Goal: Communication & Community: Answer question/provide support

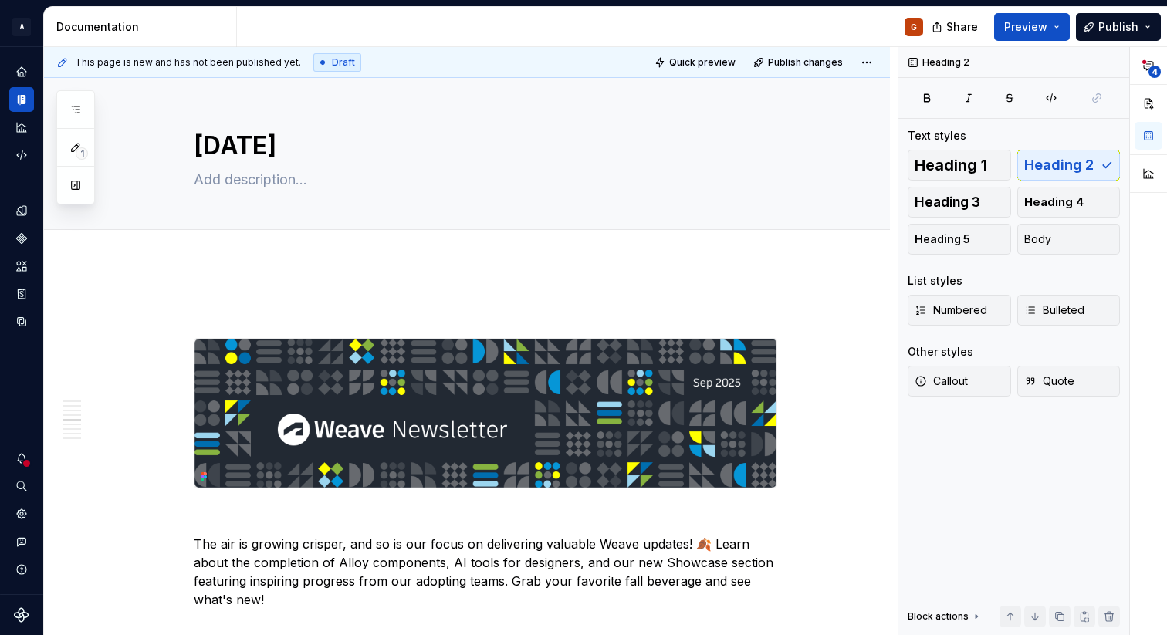
scroll to position [2173, 0]
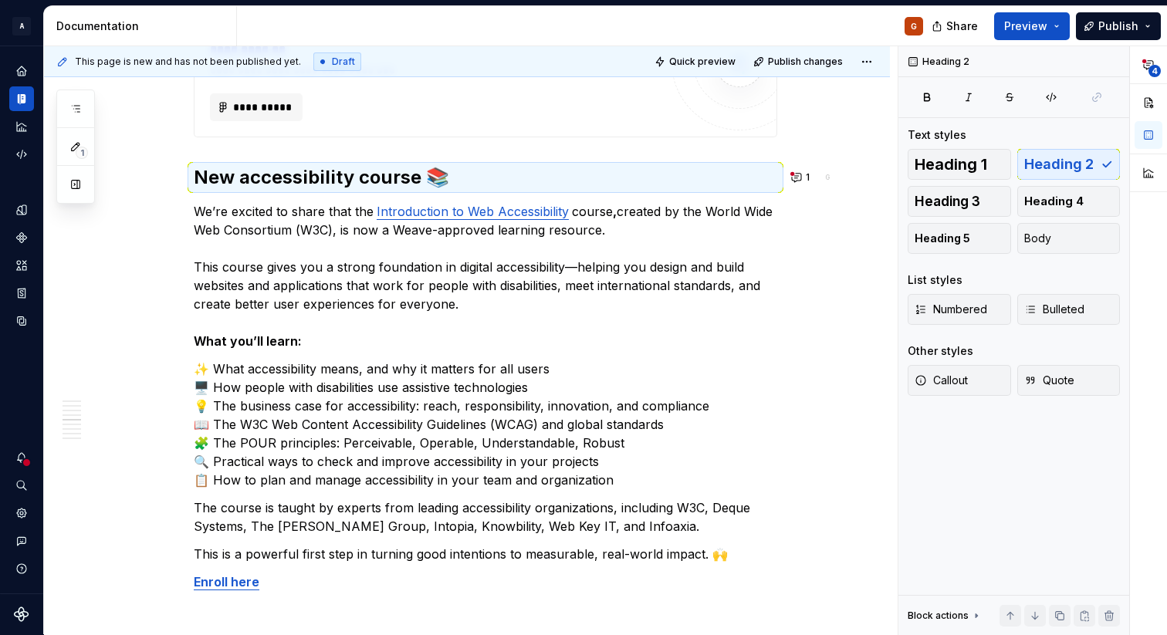
click at [168, 141] on div "**********" at bounding box center [467, 580] width 846 height 4978
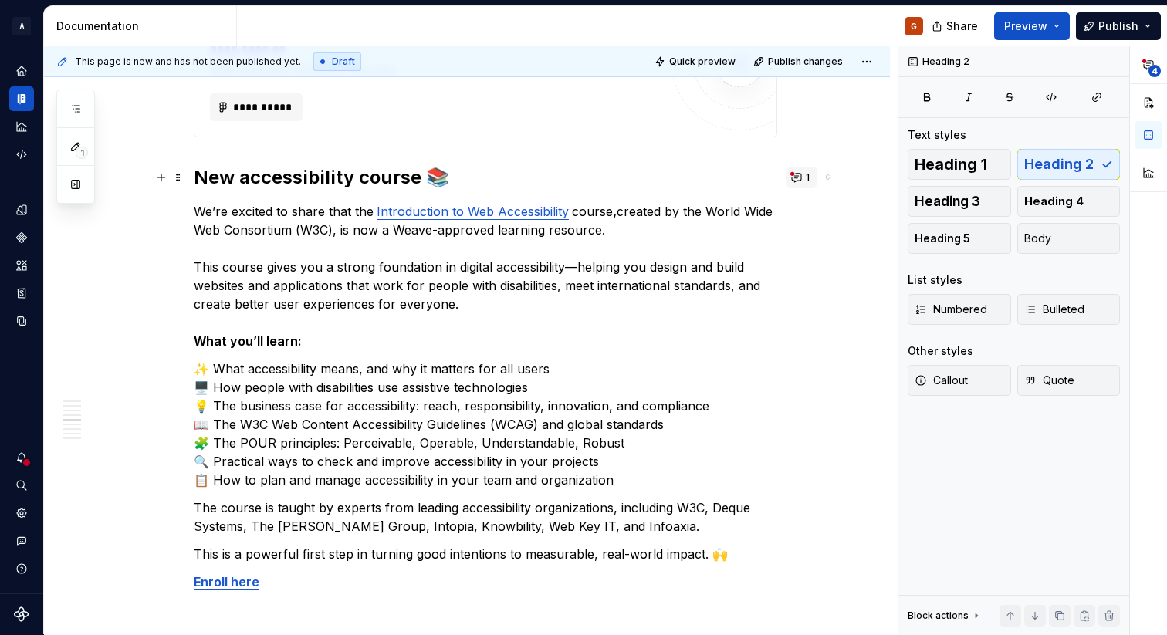
click at [798, 182] on button "1" at bounding box center [802, 178] width 30 height 22
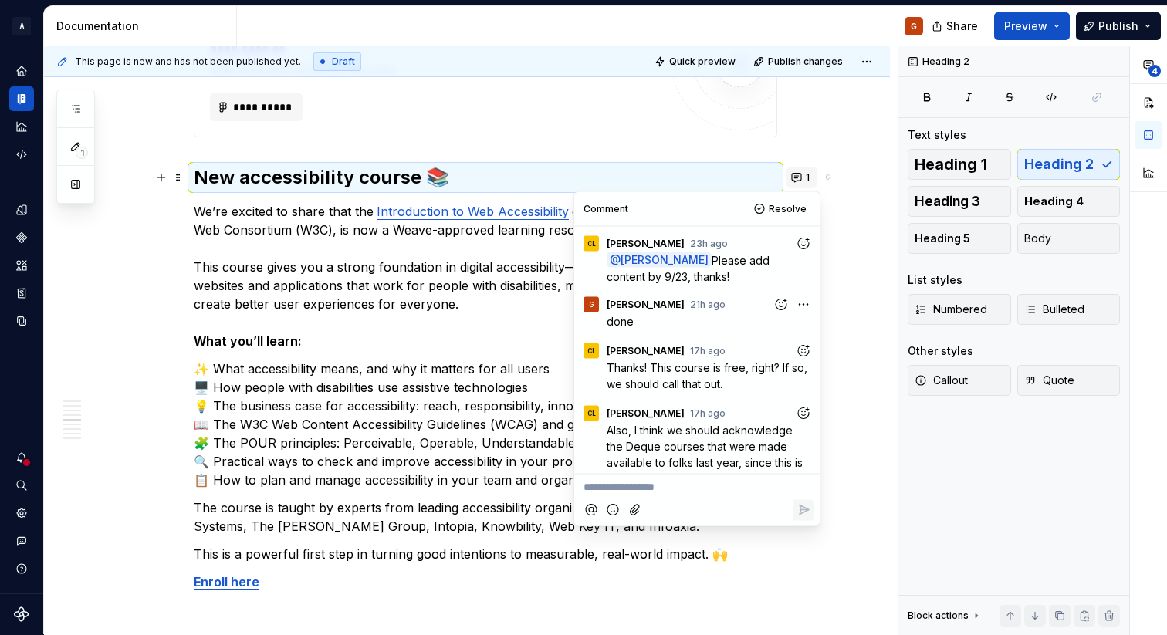
scroll to position [151, 0]
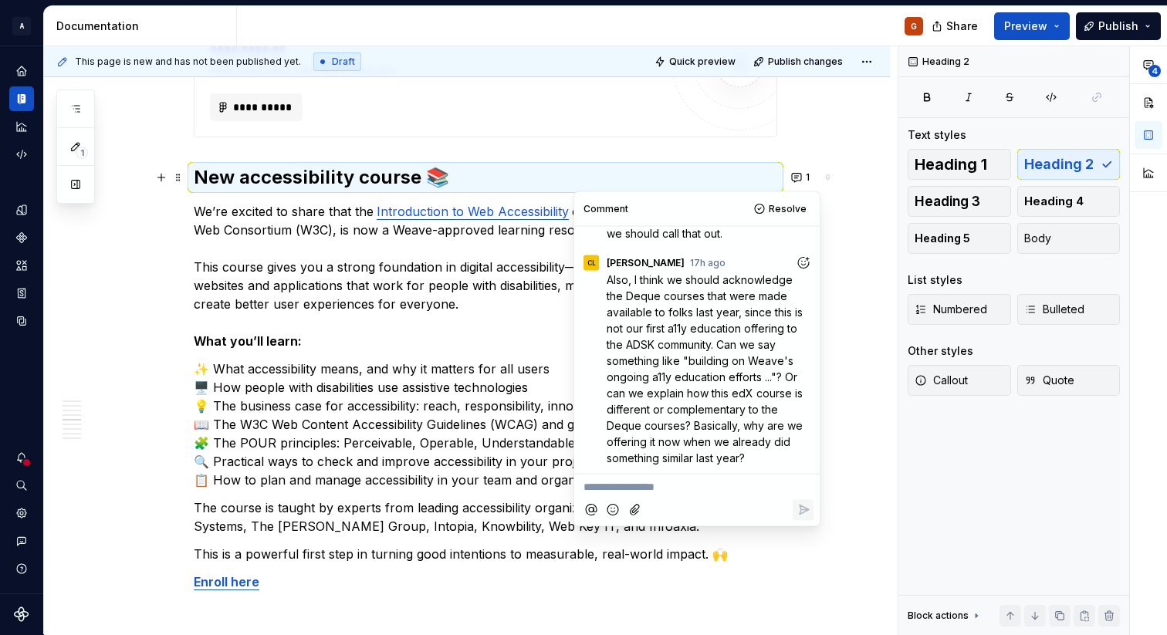
click at [611, 485] on p "**********" at bounding box center [697, 487] width 227 height 16
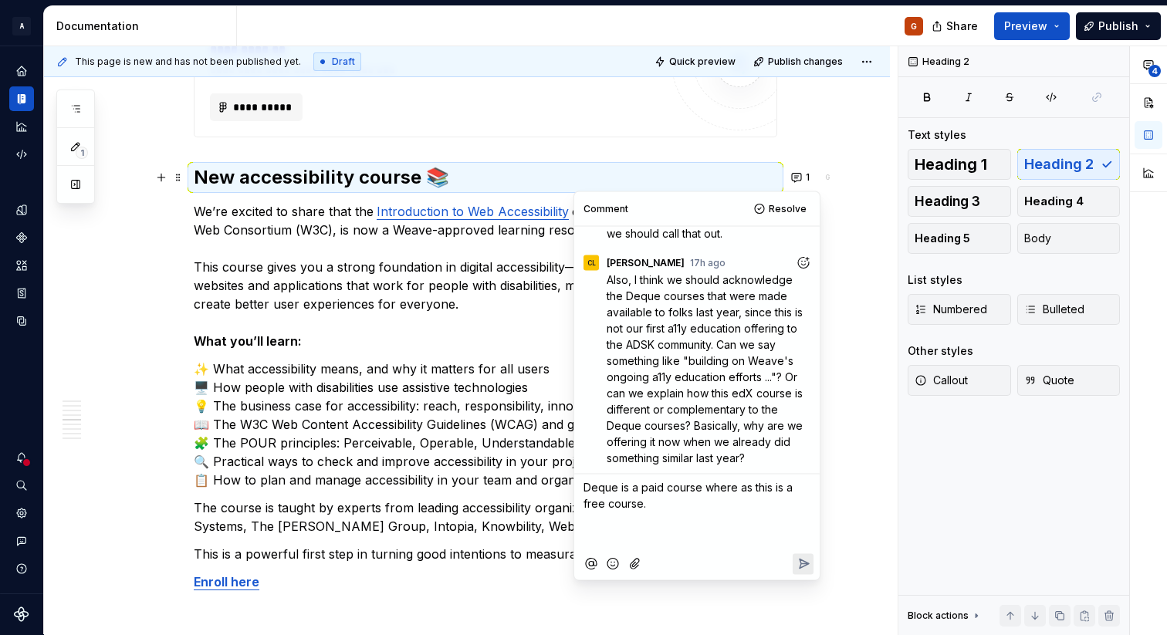
click at [672, 511] on p "Deque is a paid course where as this is a free course." at bounding box center [697, 495] width 227 height 32
click at [656, 520] on span "Deque is a paid course where as this is a free course. (with an option to get a…" at bounding box center [690, 504] width 212 height 46
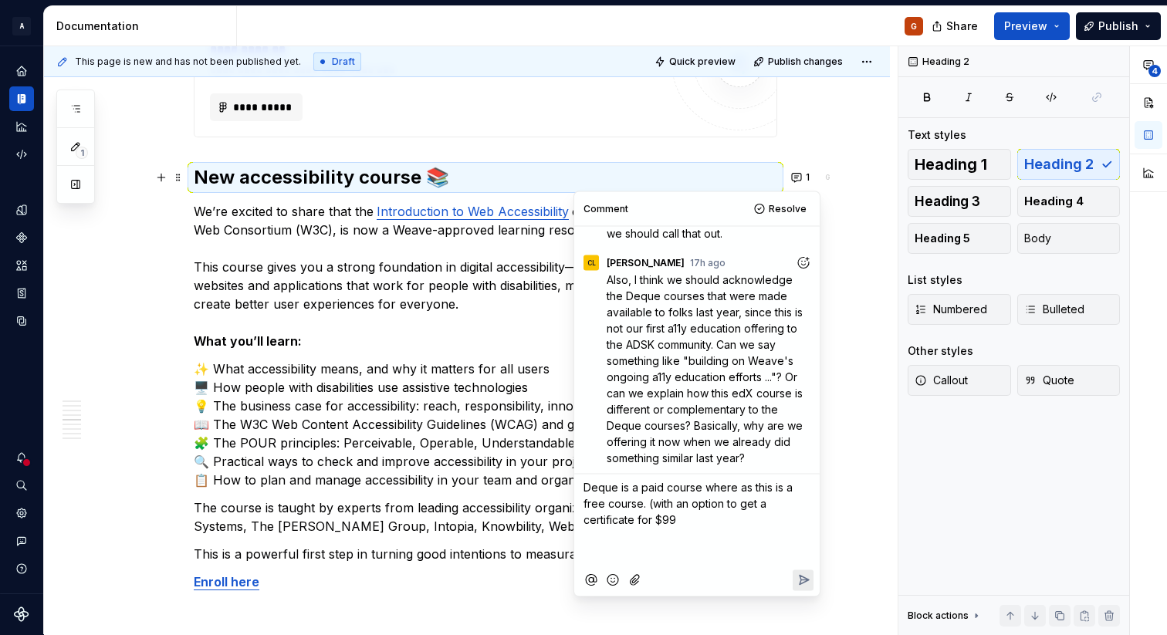
click at [685, 521] on p "Deque is a paid course where as this is a free course. (with an option to get a…" at bounding box center [697, 503] width 227 height 49
click at [641, 565] on p "Deque is super technical" at bounding box center [697, 558] width 227 height 16
click at [763, 559] on p "Deque is great for technical" at bounding box center [697, 558] width 227 height 16
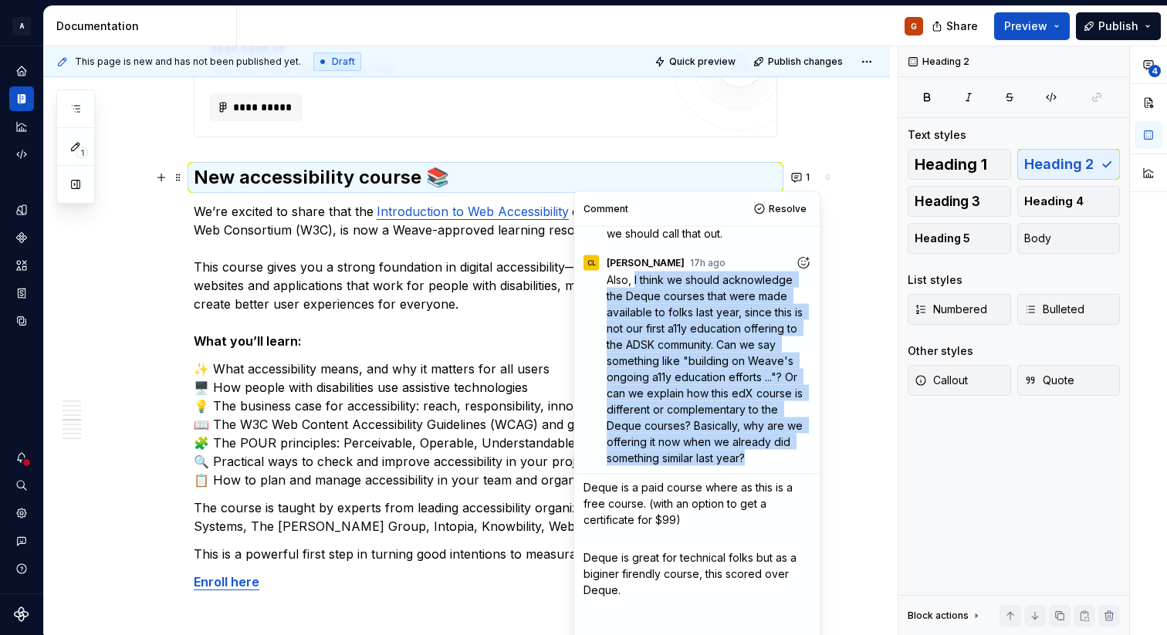
drag, startPoint x: 635, startPoint y: 281, endPoint x: 747, endPoint y: 452, distance: 205.2
click at [747, 452] on span "Also, I think we should acknowledge the Deque courses that were made available …" at bounding box center [706, 368] width 199 height 191
copy span "I think we should acknowledge the Deque courses that were made available to fol…"
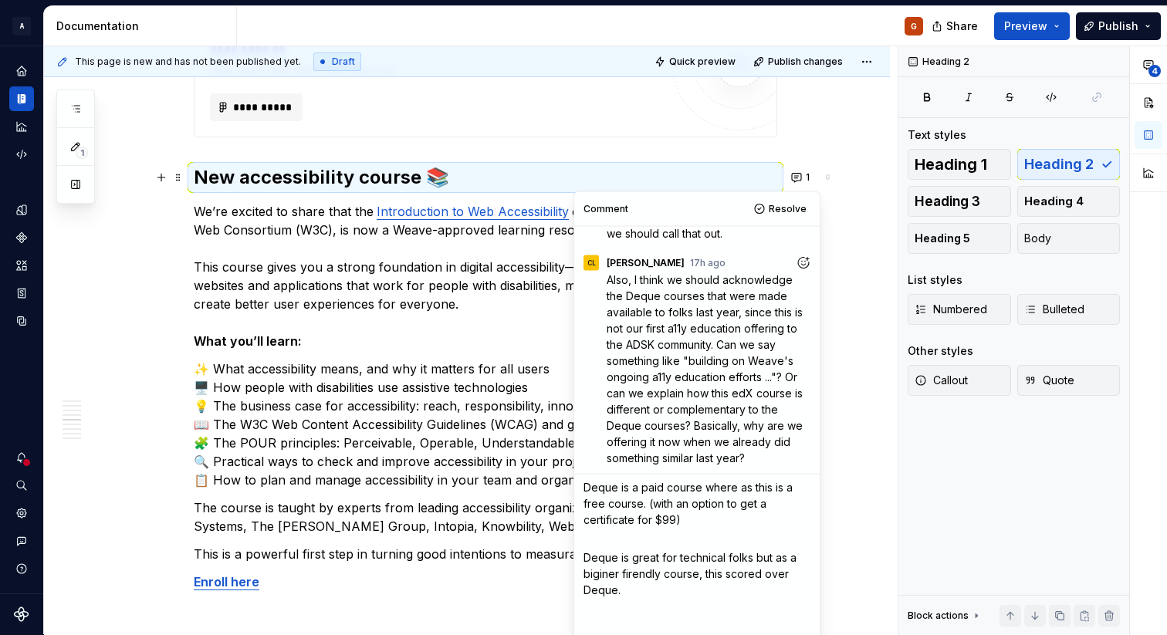
click at [220, 253] on p "We’re excited to share that the Introduction to Web Accessibility course , crea…" at bounding box center [486, 276] width 584 height 148
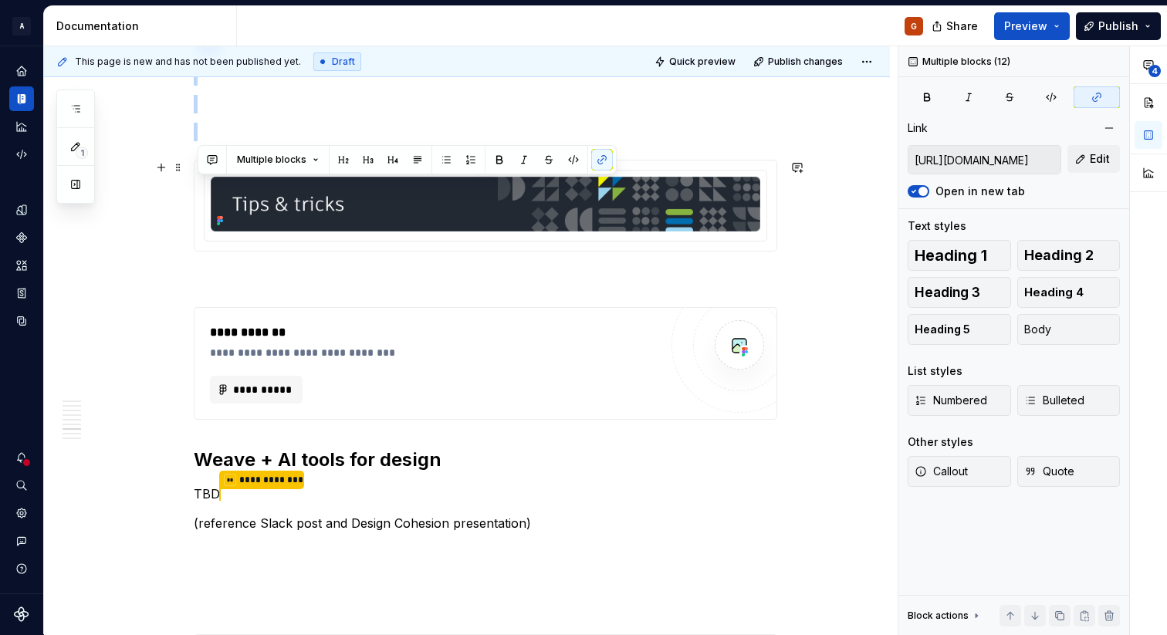
drag, startPoint x: 202, startPoint y: 206, endPoint x: 639, endPoint y: 174, distance: 438.2
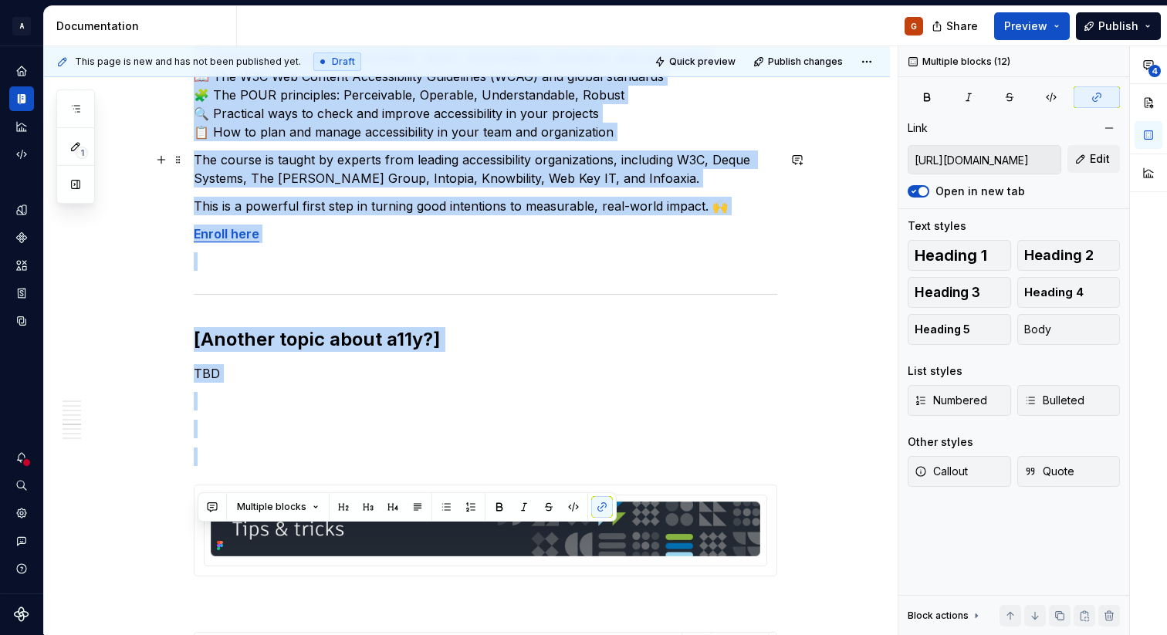
scroll to position [2472, 0]
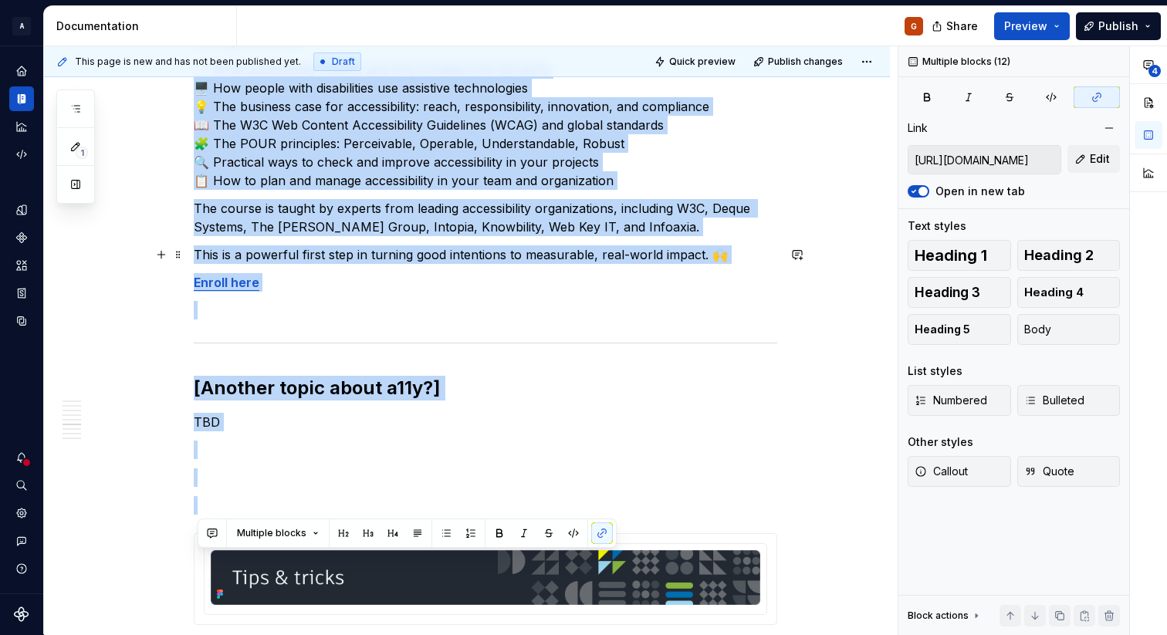
click at [734, 256] on p "This is a powerful first step in turning good intentions to measurable, real-wo…" at bounding box center [486, 255] width 584 height 19
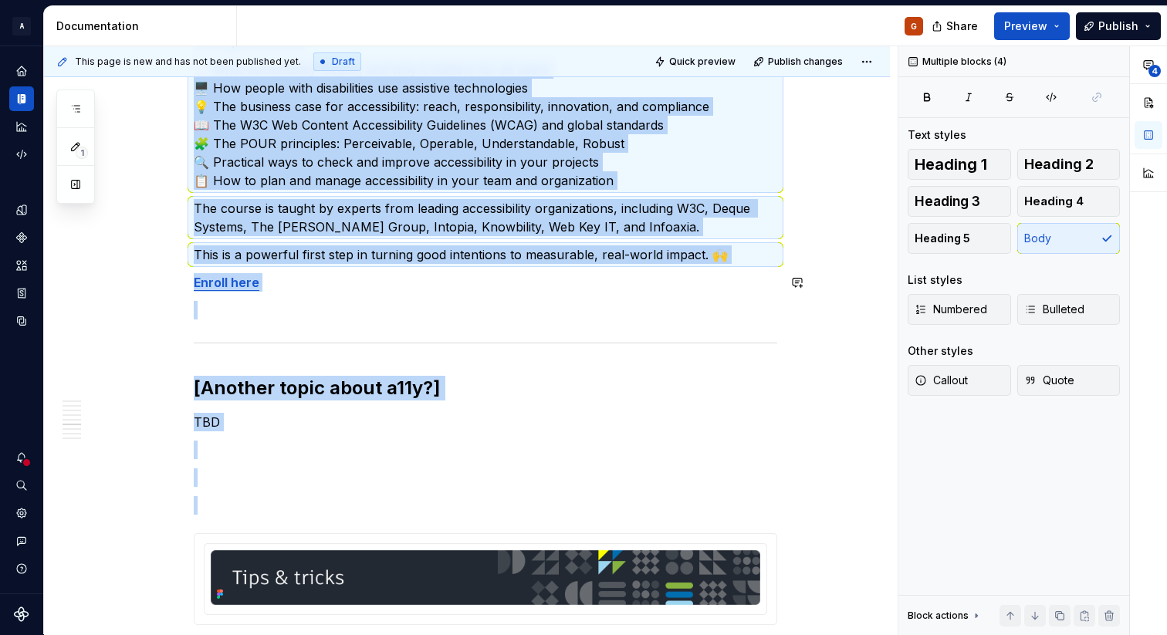
copy div "Lo’ip dolorsi am conse adip eli Seddoeiusmod te Inc Utlaboreetdol magnaa , enim…"
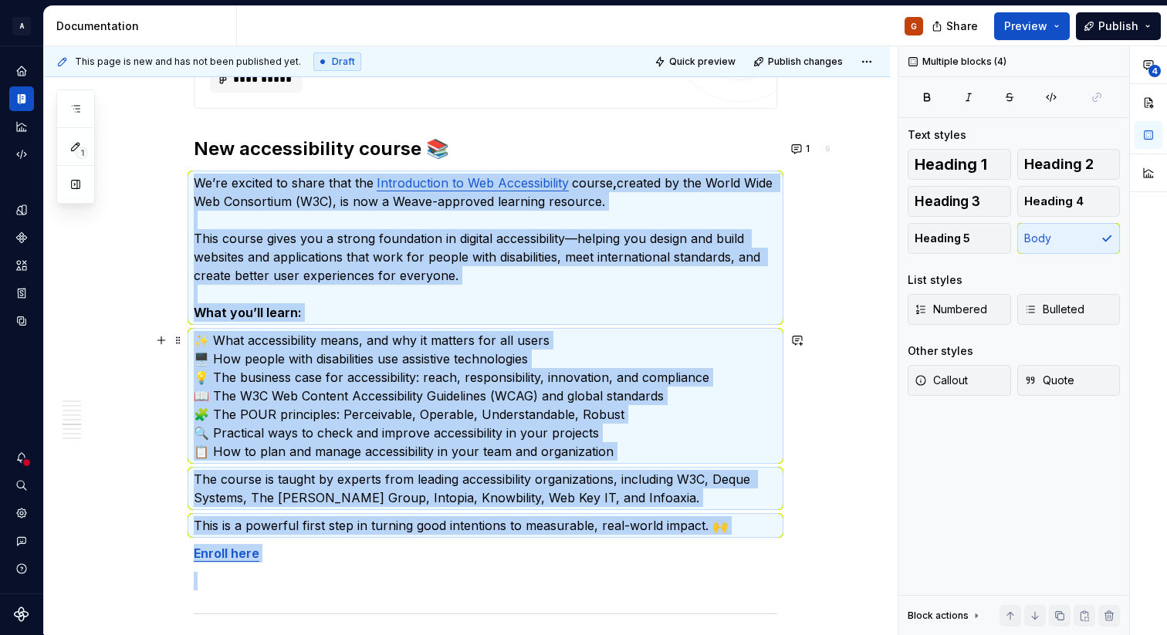
scroll to position [2110, 0]
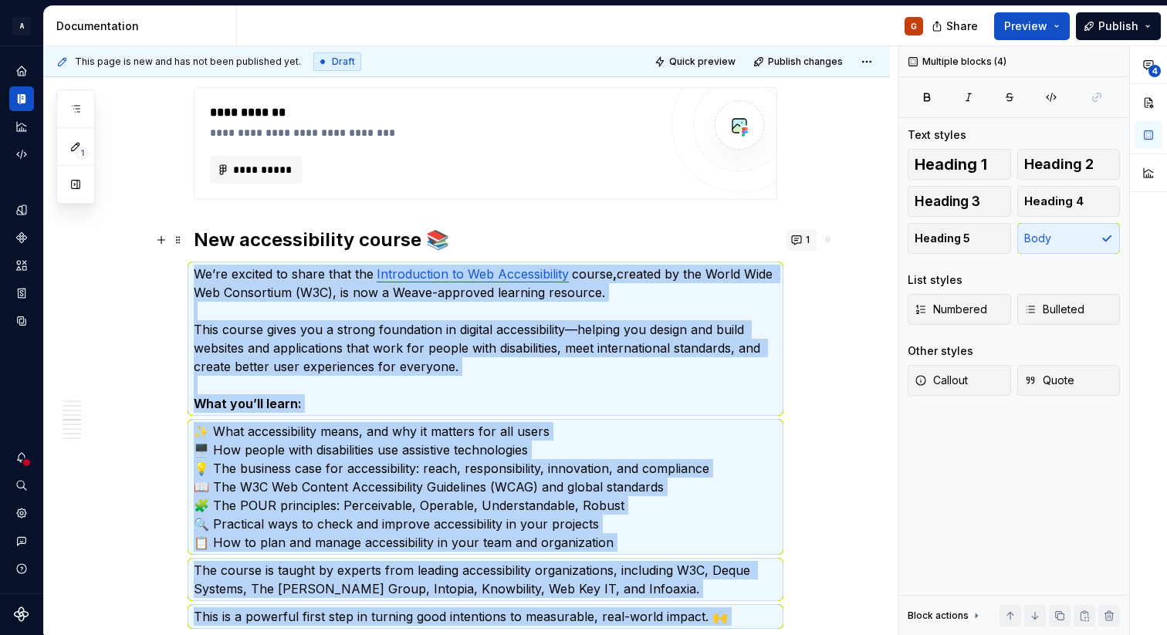
click at [806, 230] on button "1" at bounding box center [802, 240] width 30 height 22
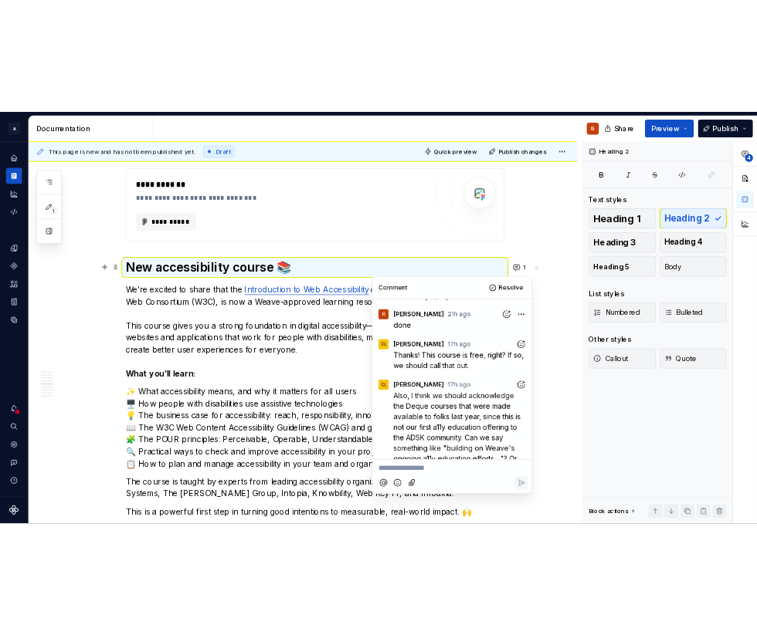
scroll to position [12, 0]
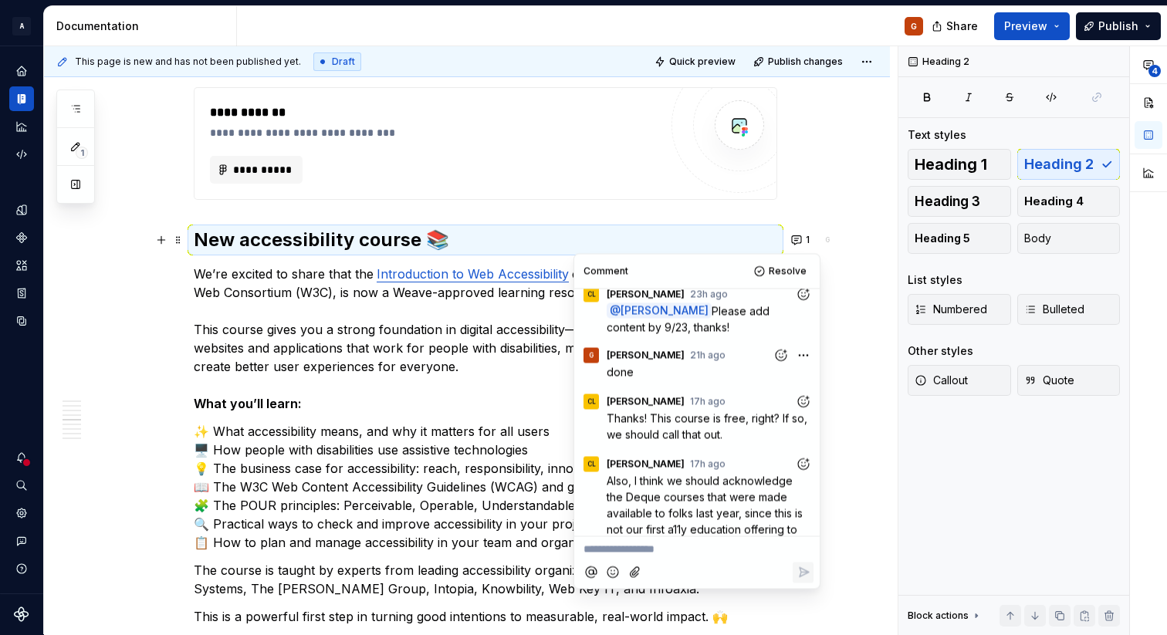
click at [652, 416] on span "Thanks! This course is free, right? If so, we should call that out." at bounding box center [709, 426] width 204 height 29
drag, startPoint x: 608, startPoint y: 418, endPoint x: 739, endPoint y: 431, distance: 131.1
click at [739, 431] on p "Thanks! This course is free, right? If so, we should call that out." at bounding box center [710, 426] width 207 height 32
copy span "Thanks! This course is free, right? If so, we should call that out."
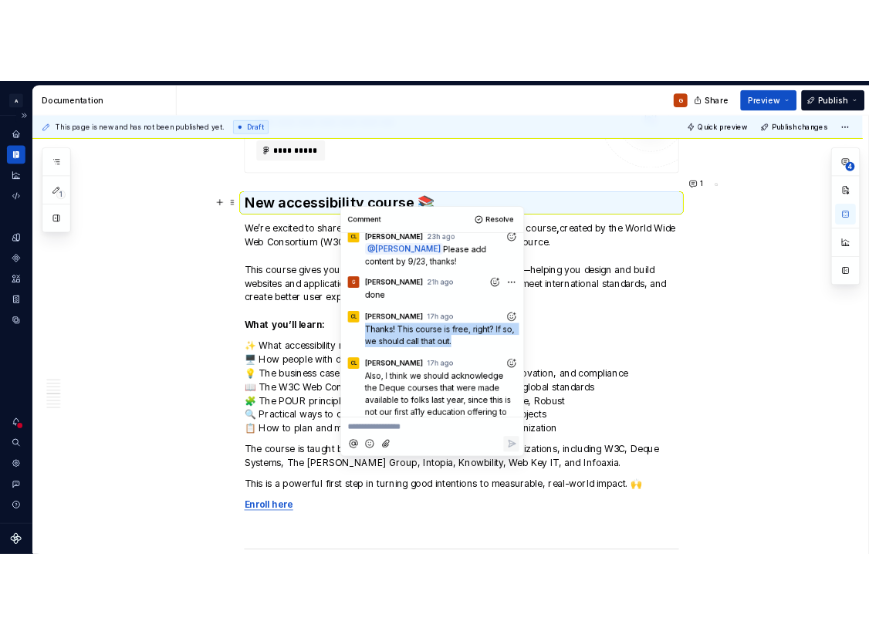
scroll to position [2187, 0]
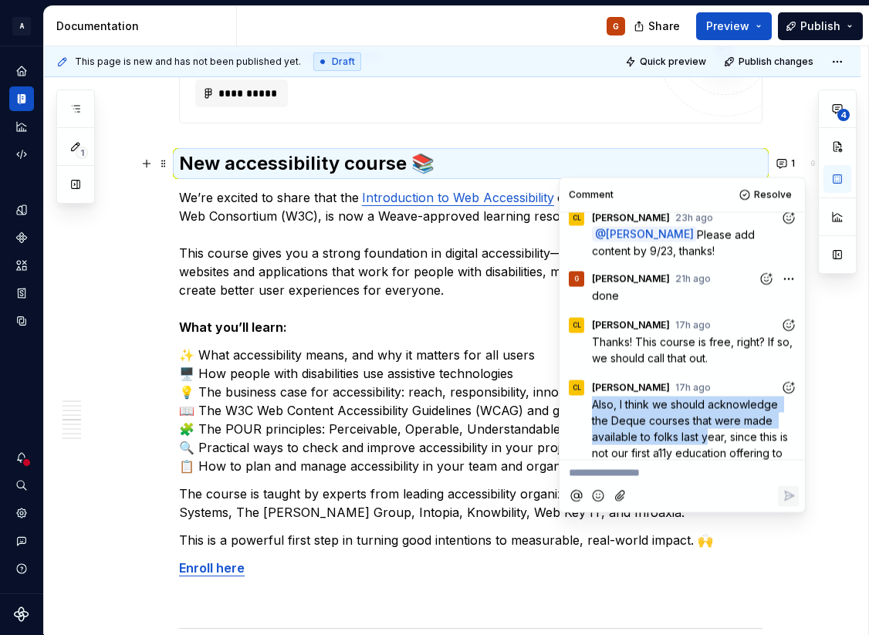
drag, startPoint x: 593, startPoint y: 405, endPoint x: 707, endPoint y: 435, distance: 118.2
click at [707, 435] on span "Also, I think we should acknowledge the Deque courses that were made available …" at bounding box center [691, 493] width 199 height 191
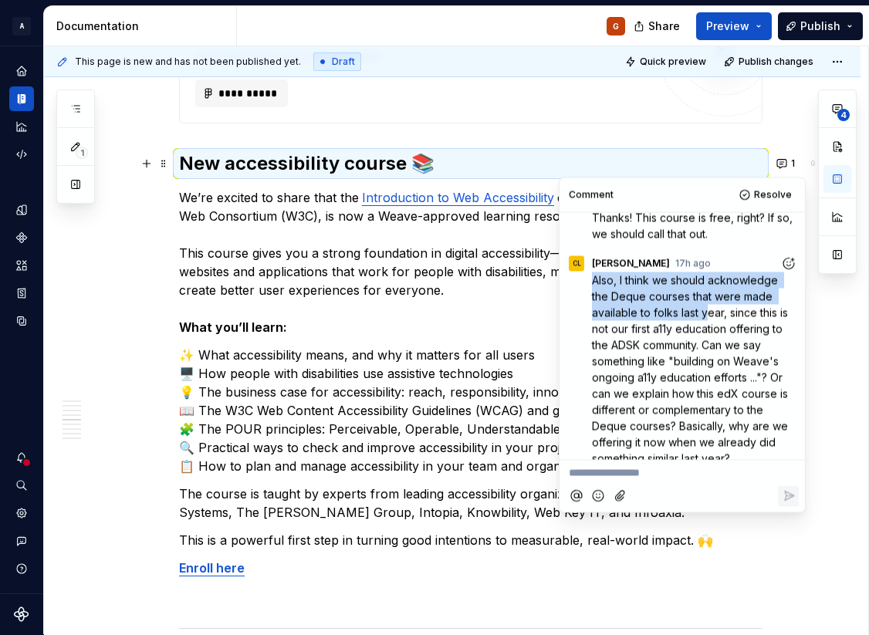
scroll to position [151, 0]
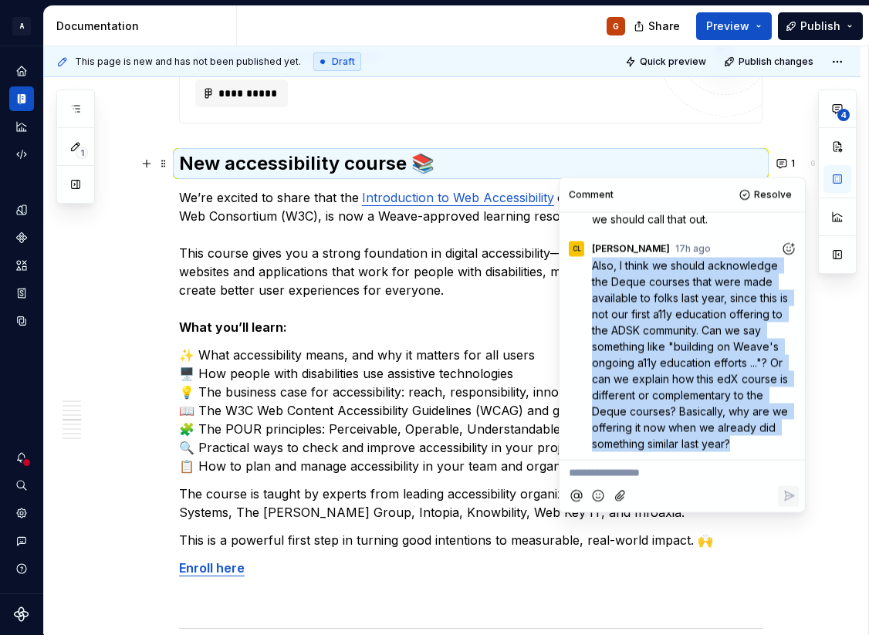
click at [739, 445] on p "Also, I think we should acknowledge the Deque courses that were made available …" at bounding box center [695, 354] width 207 height 195
copy span "Also, I think we should acknowledge the Deque courses that were made available …"
type textarea "*"
click at [745, 428] on span "Also, I think we should acknowledge the Deque courses that were made available …" at bounding box center [691, 354] width 199 height 191
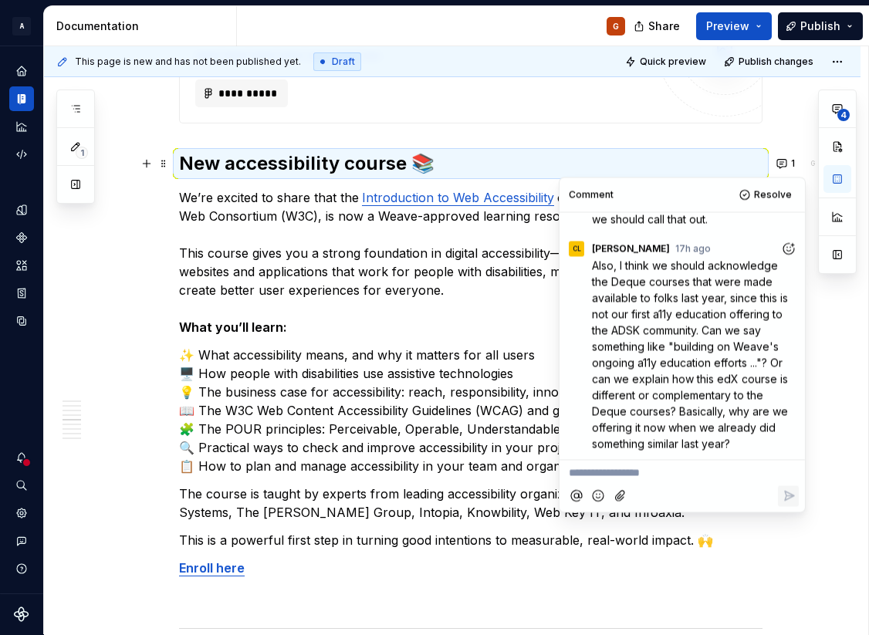
click at [608, 477] on p "**********" at bounding box center [682, 474] width 227 height 16
drag, startPoint x: 755, startPoint y: 366, endPoint x: 675, endPoint y: 349, distance: 82.1
click at [675, 349] on span "Also, I think we should acknowledge the Deque courses that were made available …" at bounding box center [691, 354] width 199 height 191
copy span "building on Weave's ongoing a11y education efforts ."
click at [612, 473] on p "**********" at bounding box center [682, 474] width 227 height 16
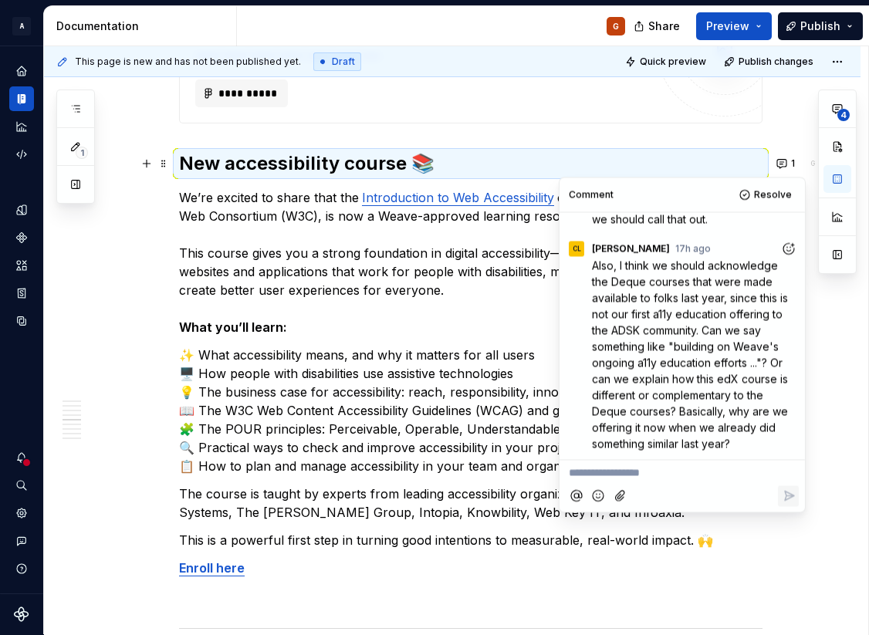
click at [612, 473] on p "**********" at bounding box center [682, 474] width 227 height 16
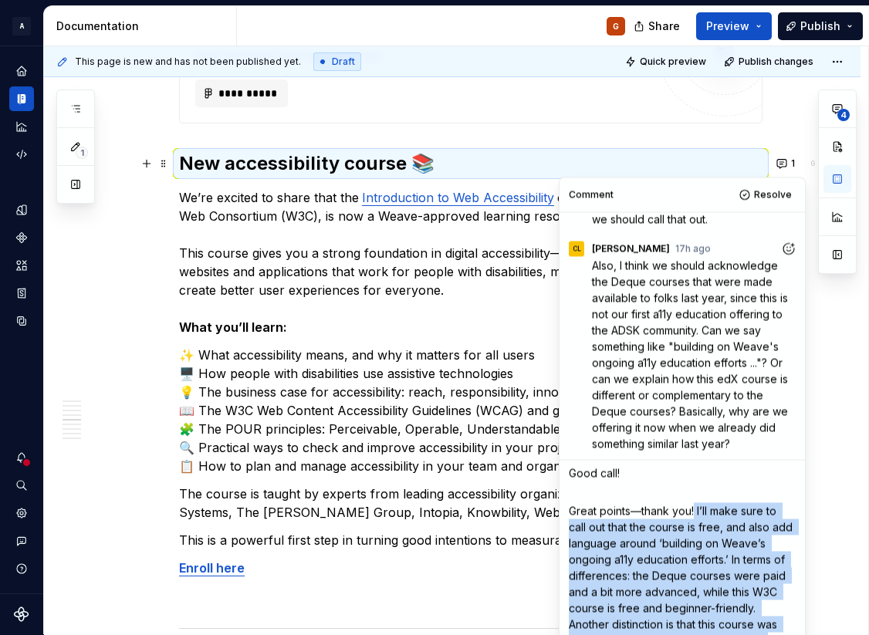
drag, startPoint x: 695, startPoint y: 508, endPoint x: 554, endPoint y: 506, distance: 141.3
click at [554, 506] on body "**********" at bounding box center [434, 317] width 869 height 635
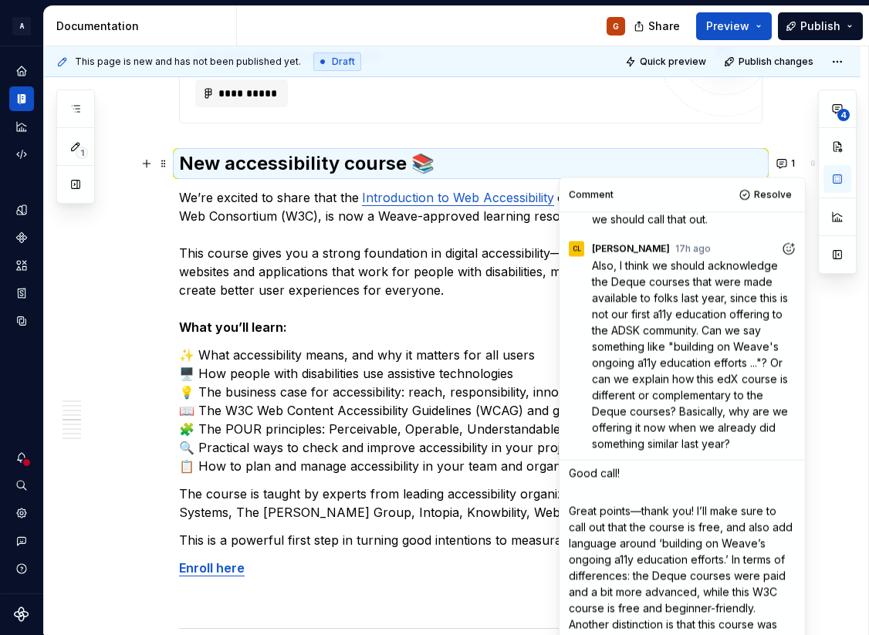
click at [720, 514] on span "Great points—thank you! I’ll make sure to call out that the course is free, and…" at bounding box center [682, 609] width 227 height 208
drag, startPoint x: 696, startPoint y: 511, endPoint x: 566, endPoint y: 514, distance: 129.8
click at [566, 514] on div "Good call! ﻿ Great points—thank you! I’ll make sure to call out that the course…" at bounding box center [682, 587] width 233 height 253
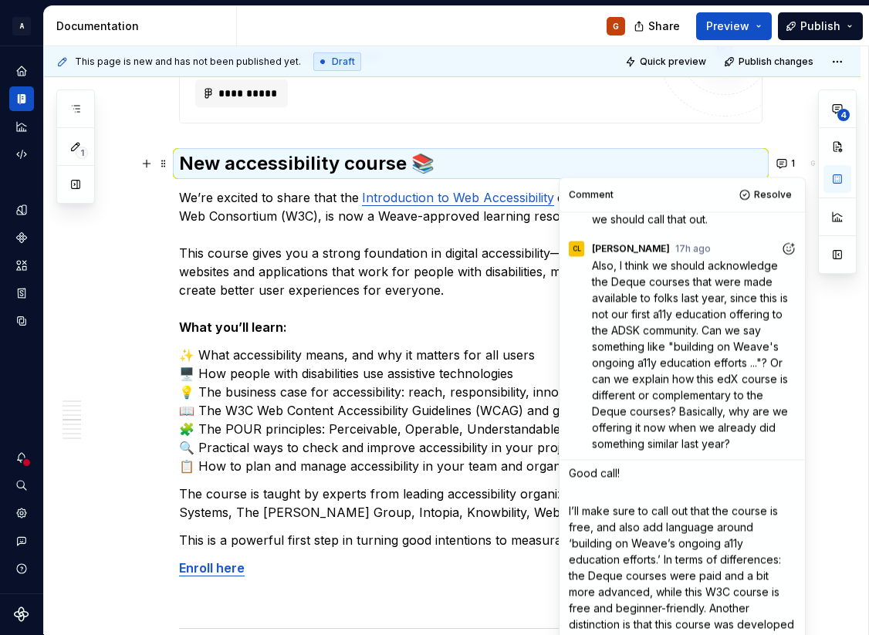
click at [662, 512] on span "I’ll make sure to call out that the course is free, and also add language aroun…" at bounding box center [683, 609] width 229 height 208
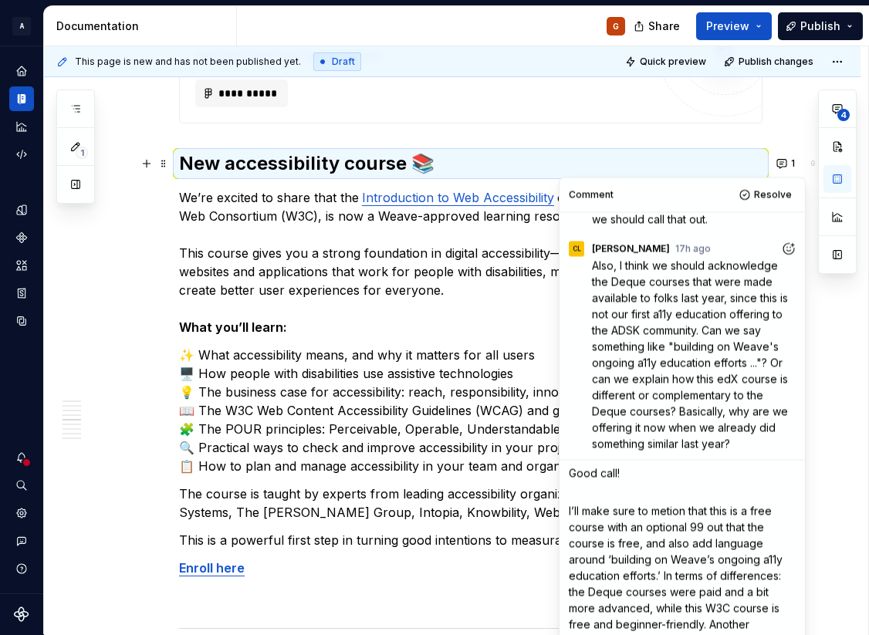
click at [693, 529] on span "I’ll make sure to metion that this is a free course with an optional 99 out tha…" at bounding box center [683, 617] width 229 height 224
click at [716, 528] on span "I’ll make sure to metion that this is a free course with an optional $99 out th…" at bounding box center [683, 617] width 229 height 224
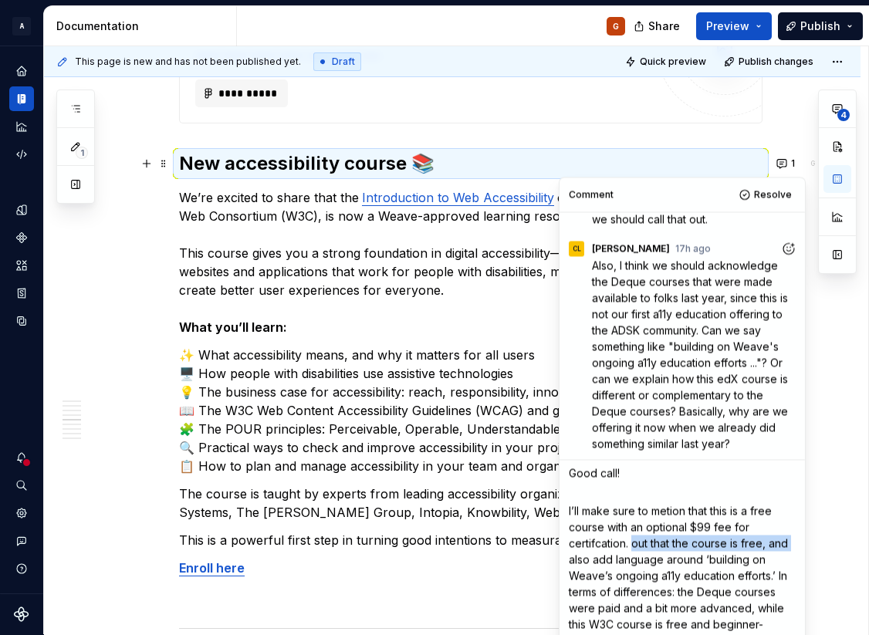
click at [793, 544] on p "I’ll make sure to metion that this is a free course with an optional $99 fee fo…" at bounding box center [682, 616] width 227 height 227
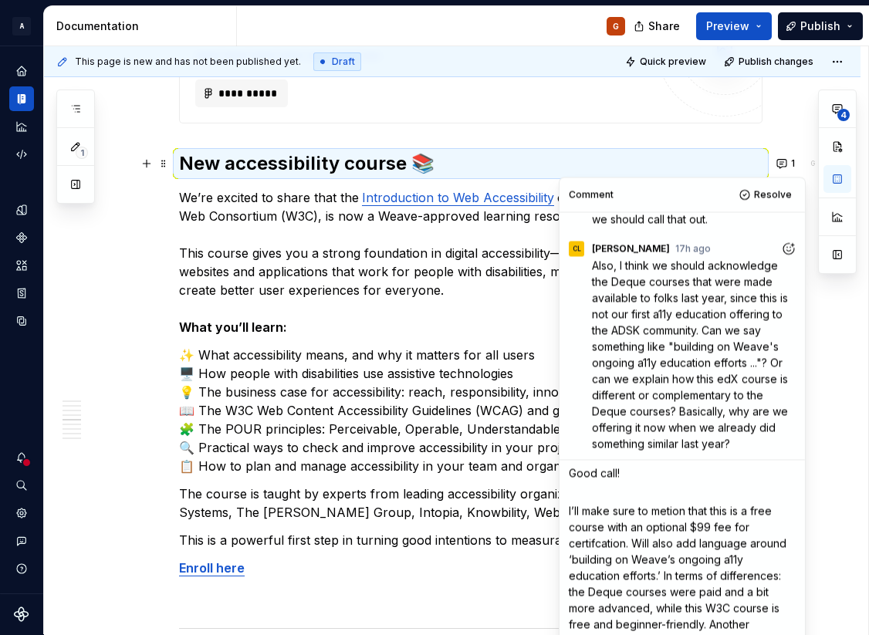
click at [611, 581] on span "I’ll make sure to metion that this is a free course with an optional $99 fee fo…" at bounding box center [683, 617] width 229 height 224
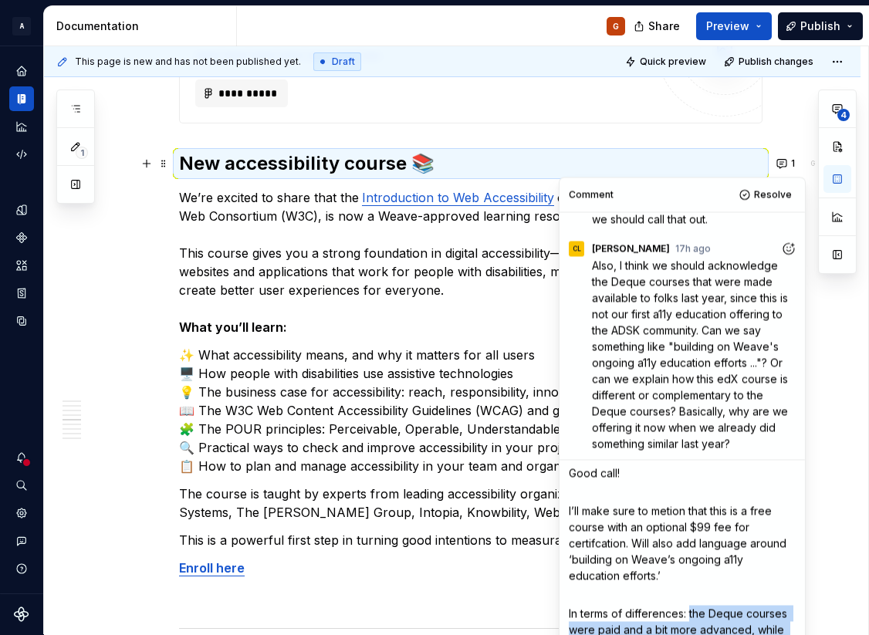
drag, startPoint x: 690, startPoint y: 615, endPoint x: 553, endPoint y: 612, distance: 136.7
click at [553, 612] on body "**********" at bounding box center [434, 317] width 869 height 635
drag, startPoint x: 686, startPoint y: 614, endPoint x: 564, endPoint y: 615, distance: 121.2
click at [564, 615] on div "Comment Resolve CL [PERSON_NAME] 23h ago @ Girish Please add content by 9/23, t…" at bounding box center [683, 480] width 246 height 605
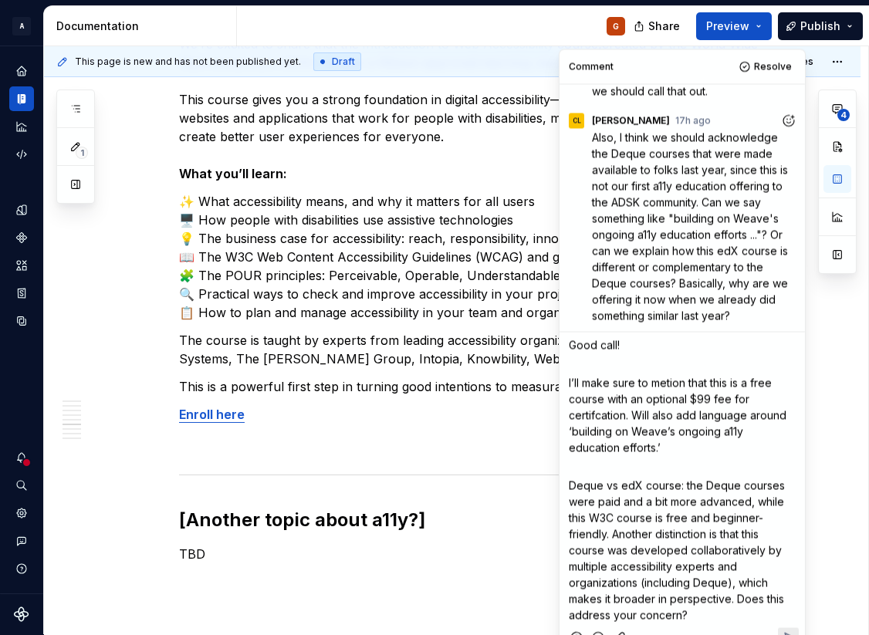
scroll to position [2343, 0]
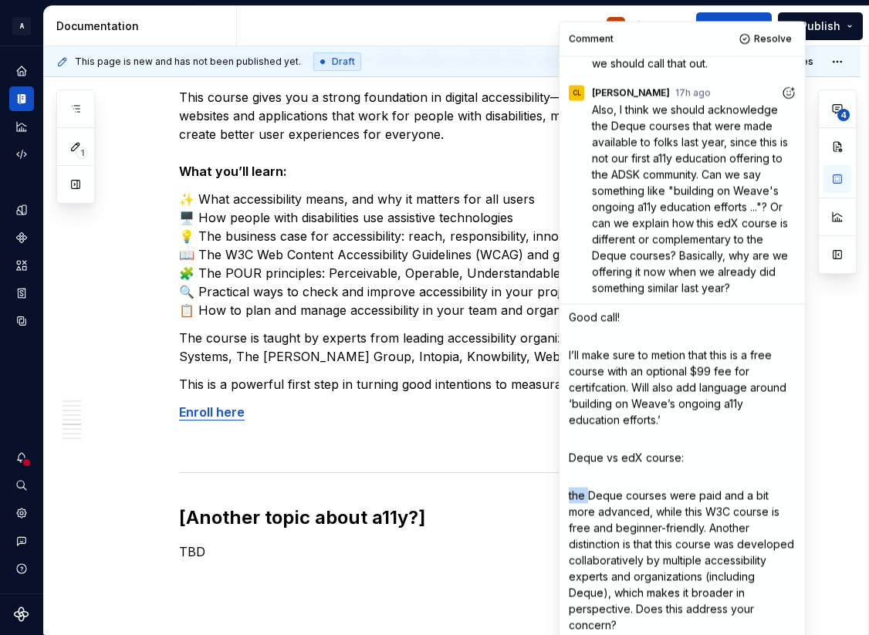
drag, startPoint x: 587, startPoint y: 497, endPoint x: 560, endPoint y: 497, distance: 27.0
click at [560, 497] on div "Comment Resolve CL [PERSON_NAME] 23h ago @ Girish Please add content by 9/23, t…" at bounding box center [683, 343] width 246 height 642
click at [666, 494] on span "Deque courses were paid and a bit more advanced, while this W3C course is free …" at bounding box center [681, 561] width 224 height 143
click at [681, 495] on span "Deque courses are paid and a bit more advanced, while this W3C course is free a…" at bounding box center [681, 561] width 224 height 143
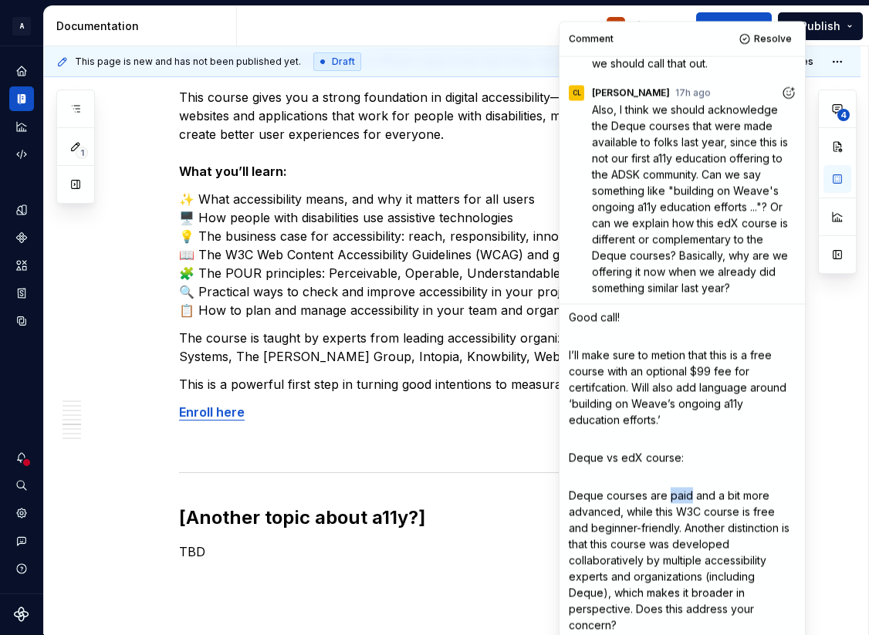
click at [681, 495] on span "Deque courses are paid and a bit more advanced, while this W3C course is free a…" at bounding box center [681, 561] width 224 height 143
click at [670, 498] on span "Deque courses are 250 and a bit more advanced, while this W3C course is free an…" at bounding box center [681, 561] width 224 height 143
click at [701, 497] on span "Deque courses are $250 and a bit more advanced, while this W3C course is free a…" at bounding box center [681, 561] width 224 height 143
click at [711, 528] on span "Deque courses are $250 per seat and a bit more advanced, while this W3C course …" at bounding box center [683, 561] width 229 height 143
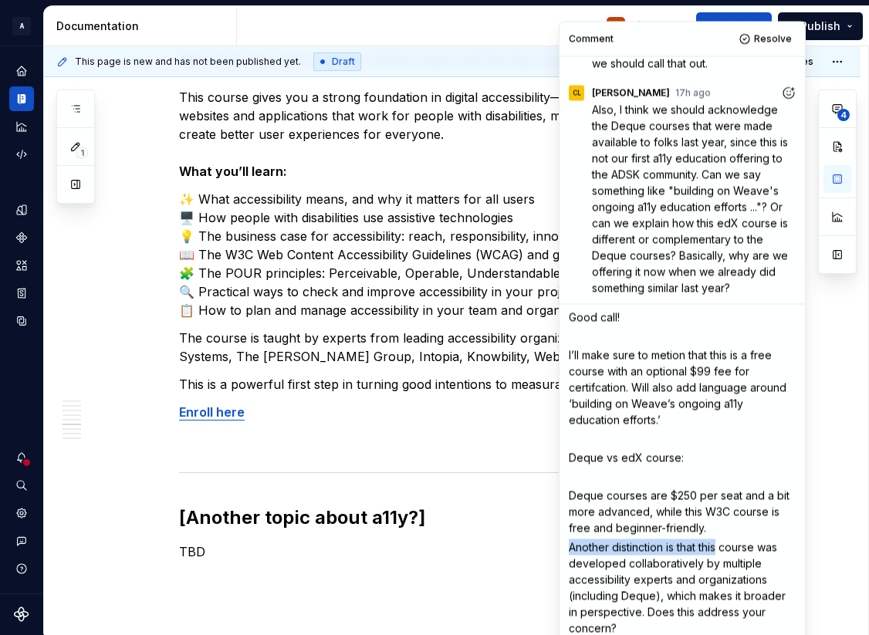
drag, startPoint x: 720, startPoint y: 547, endPoint x: 565, endPoint y: 548, distance: 155.2
click at [566, 548] on div "Good call! ﻿ I’ll make sure to metion that this is a free course with an option…" at bounding box center [682, 471] width 233 height 332
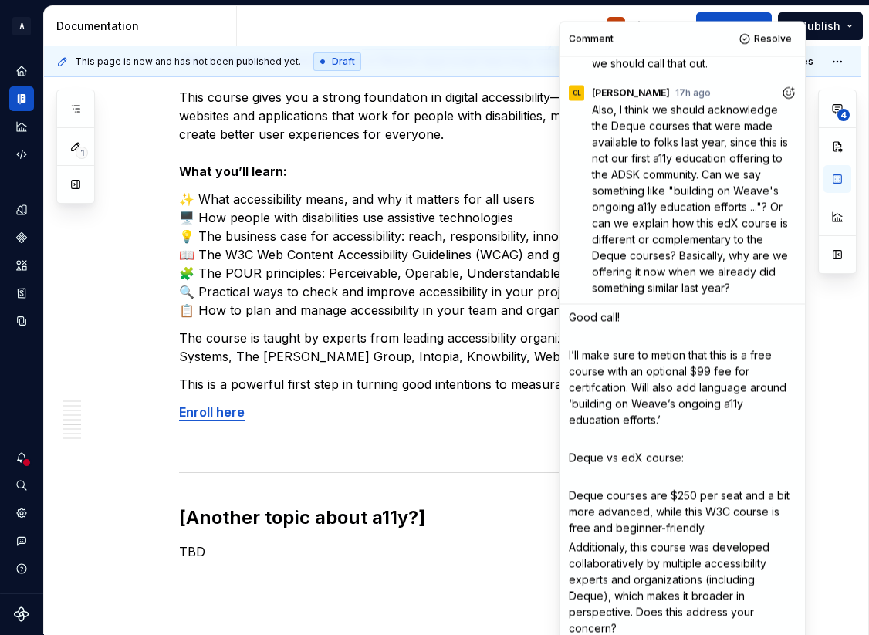
click at [638, 613] on span "Additionaly, this course was developed collaboratively by multiple accessibilit…" at bounding box center [671, 587] width 204 height 94
drag, startPoint x: 727, startPoint y: 628, endPoint x: 574, endPoint y: 630, distance: 152.9
click at [574, 630] on p "Does this address your concern?" at bounding box center [682, 631] width 227 height 16
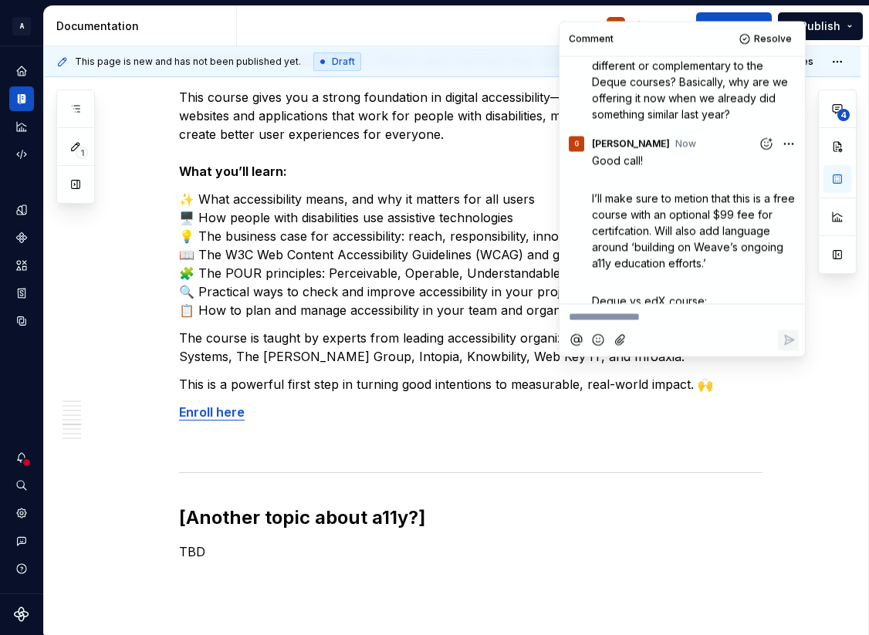
scroll to position [320, 0]
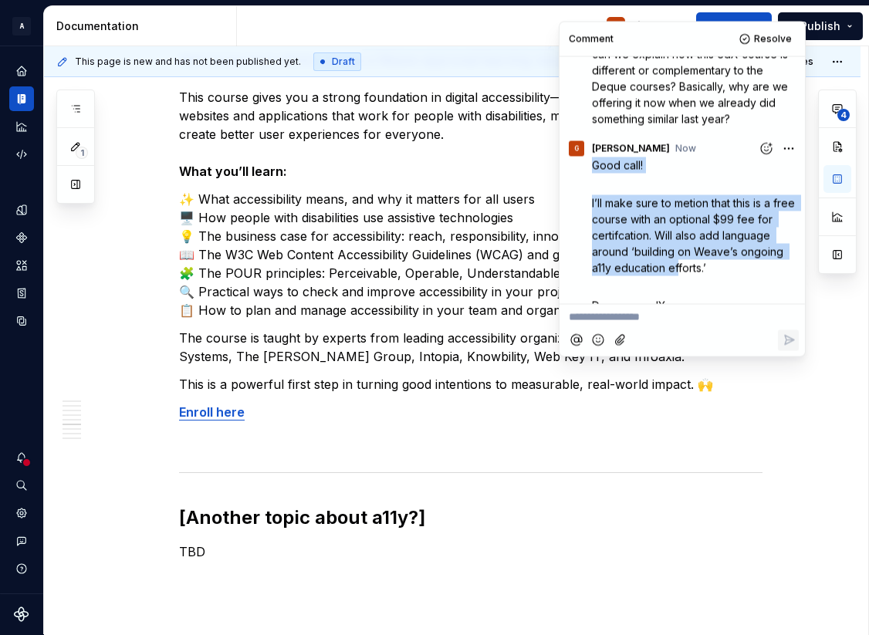
drag, startPoint x: 594, startPoint y: 166, endPoint x: 679, endPoint y: 263, distance: 129.1
click at [679, 263] on div "Good call! I’ll make sure to metion that this is a free course with an optional…" at bounding box center [695, 322] width 207 height 330
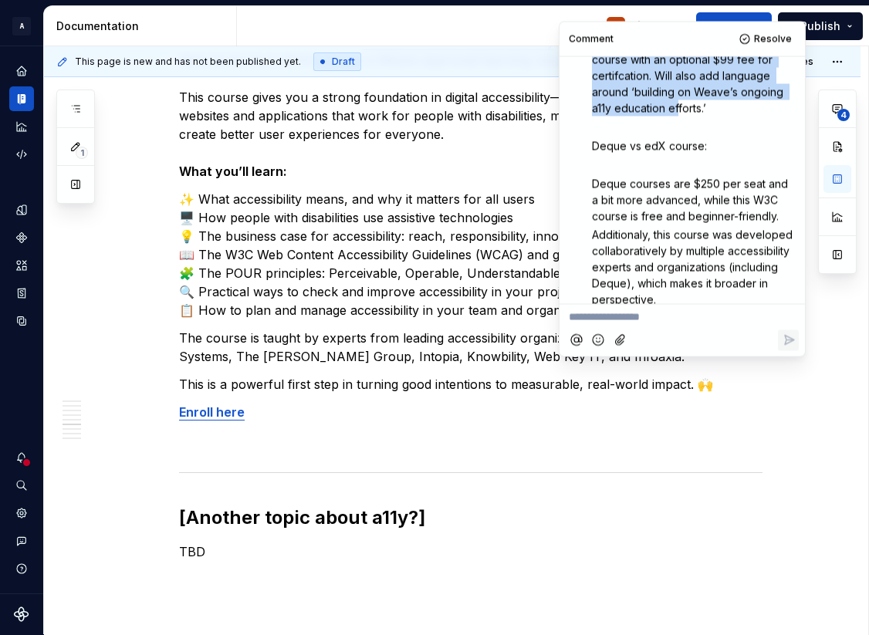
scroll to position [510, 0]
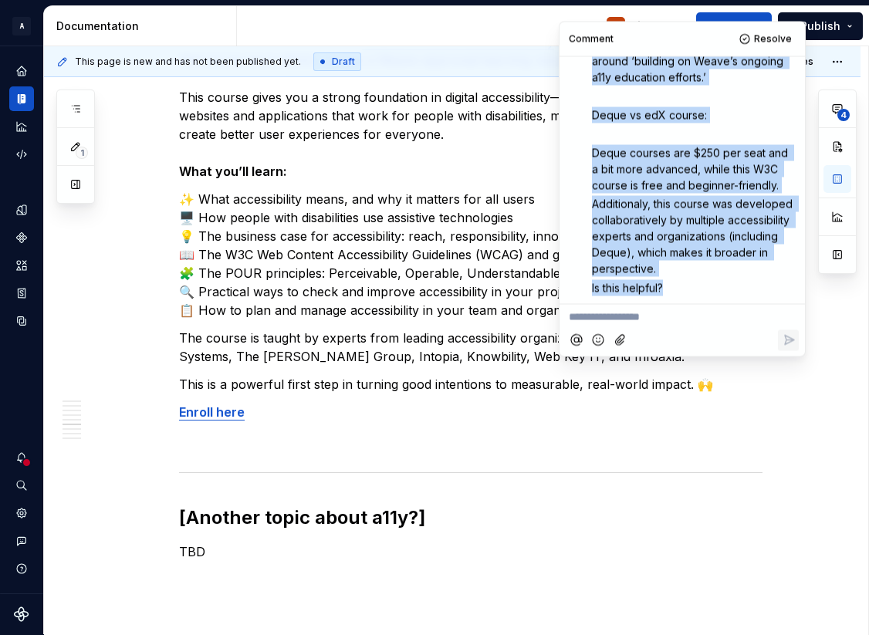
click at [675, 290] on p "Is this helpful?" at bounding box center [695, 288] width 207 height 16
copy div "Good call! I’ll make sure to metion that this is a free course with an optional…"
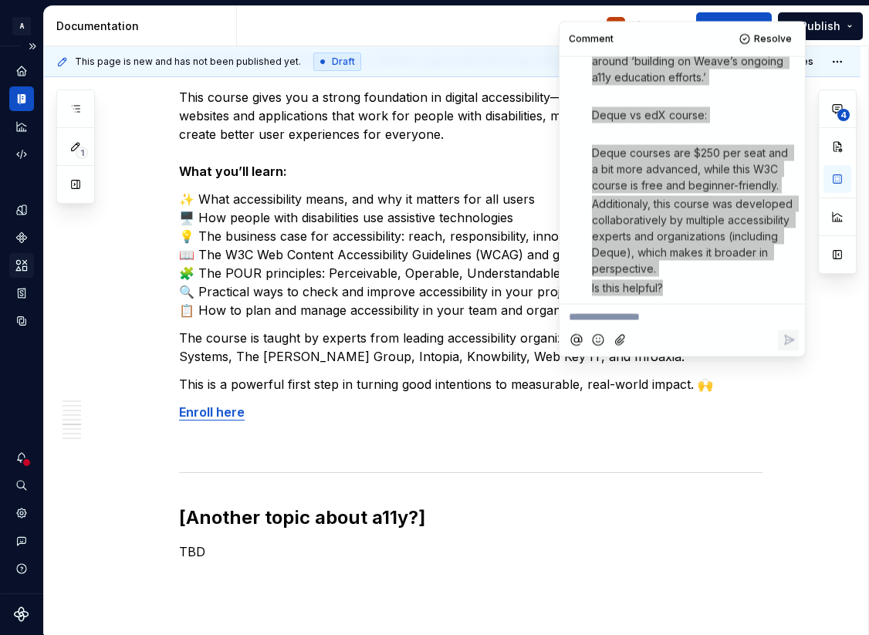
type textarea "*"
